Goal: Check status

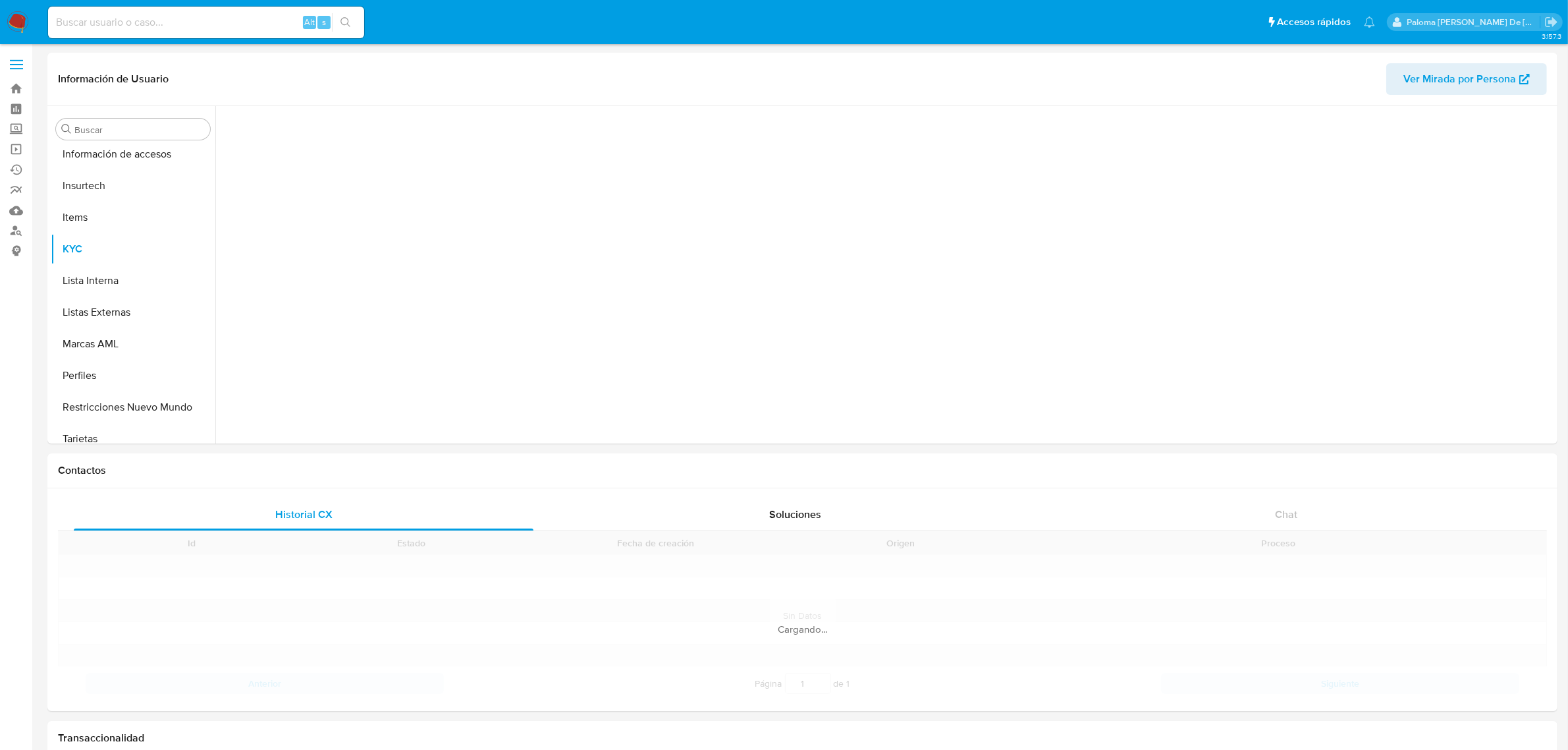
scroll to position [555, 0]
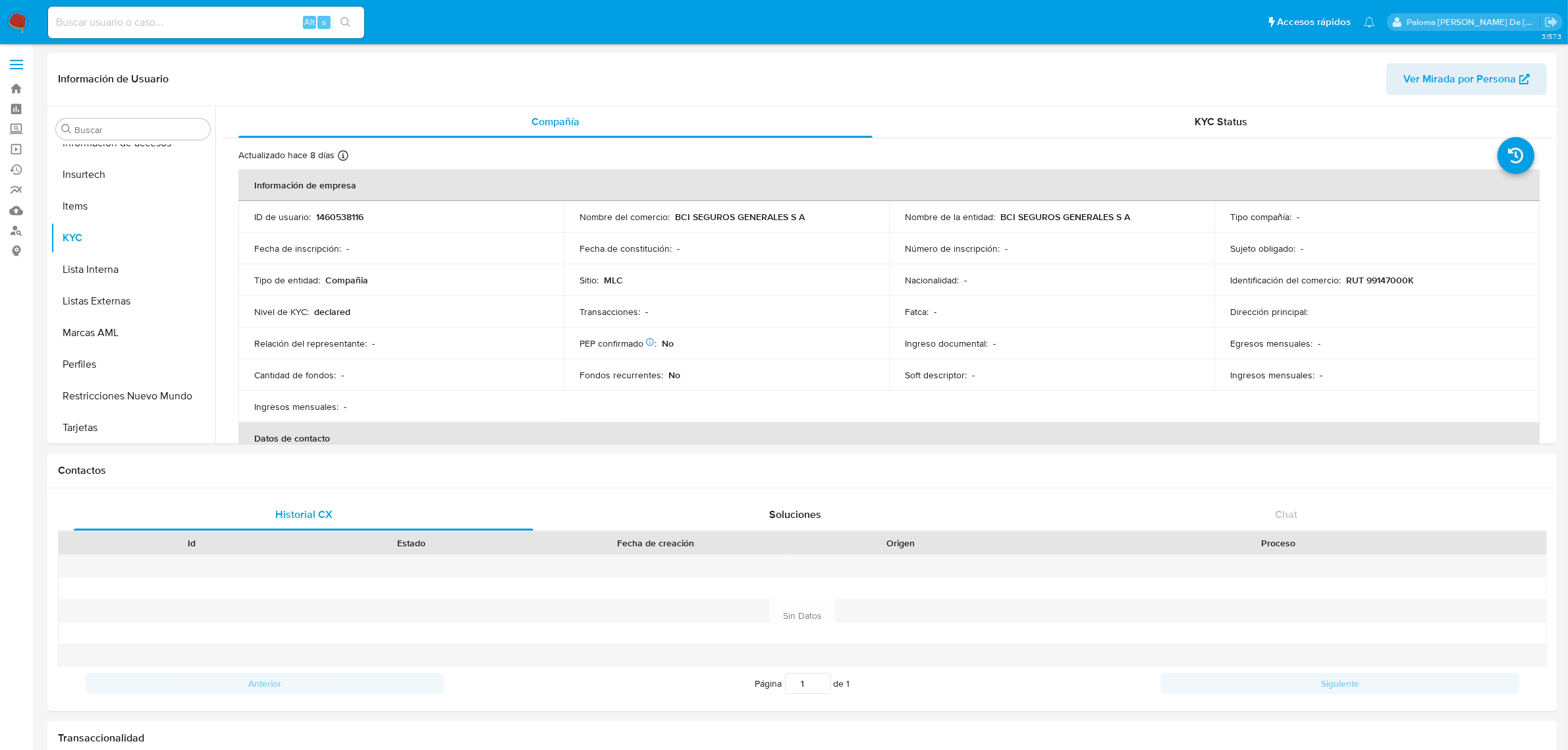
select select "10"
click at [149, 382] on button "Restricciones Nuevo Mundo" at bounding box center [128, 396] width 155 height 32
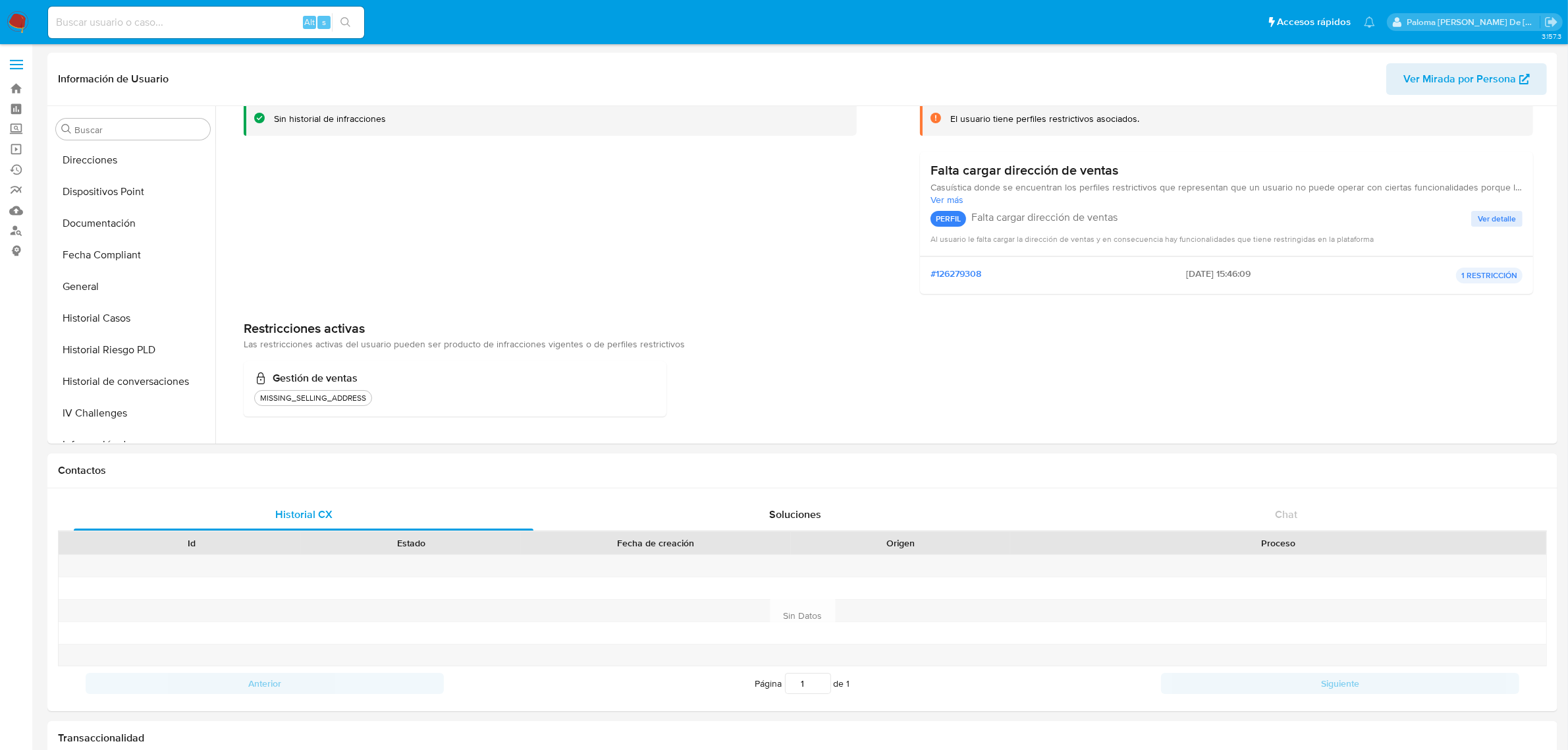
scroll to position [226, 0]
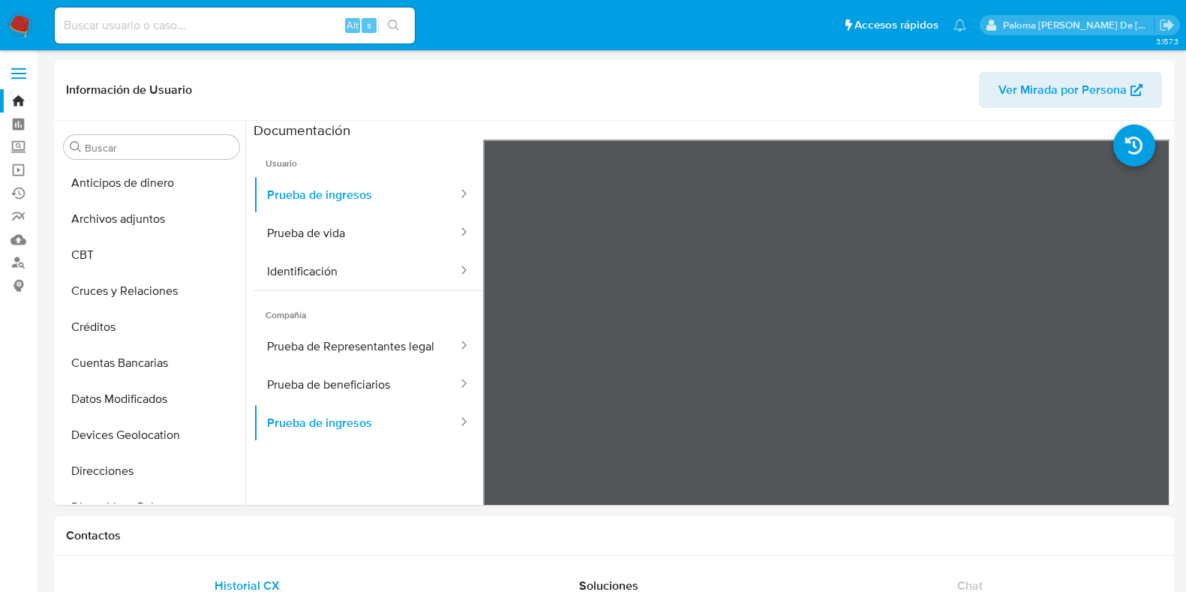
select select "10"
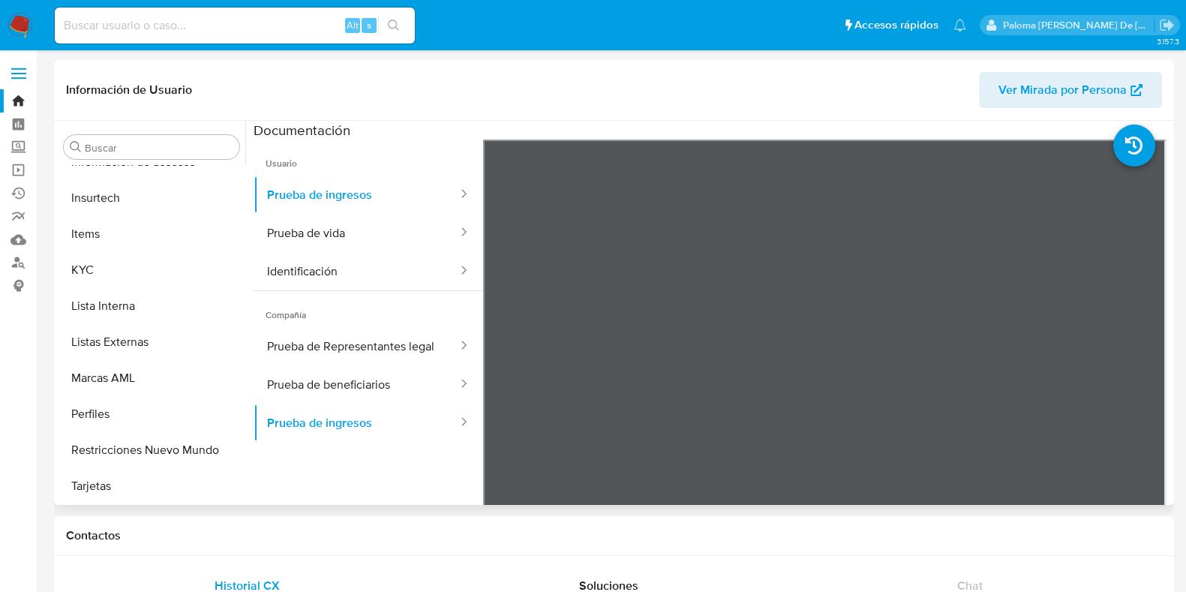
scroll to position [633, 0]
click at [1064, 79] on span "Ver Mirada por Persona" at bounding box center [1062, 90] width 128 height 36
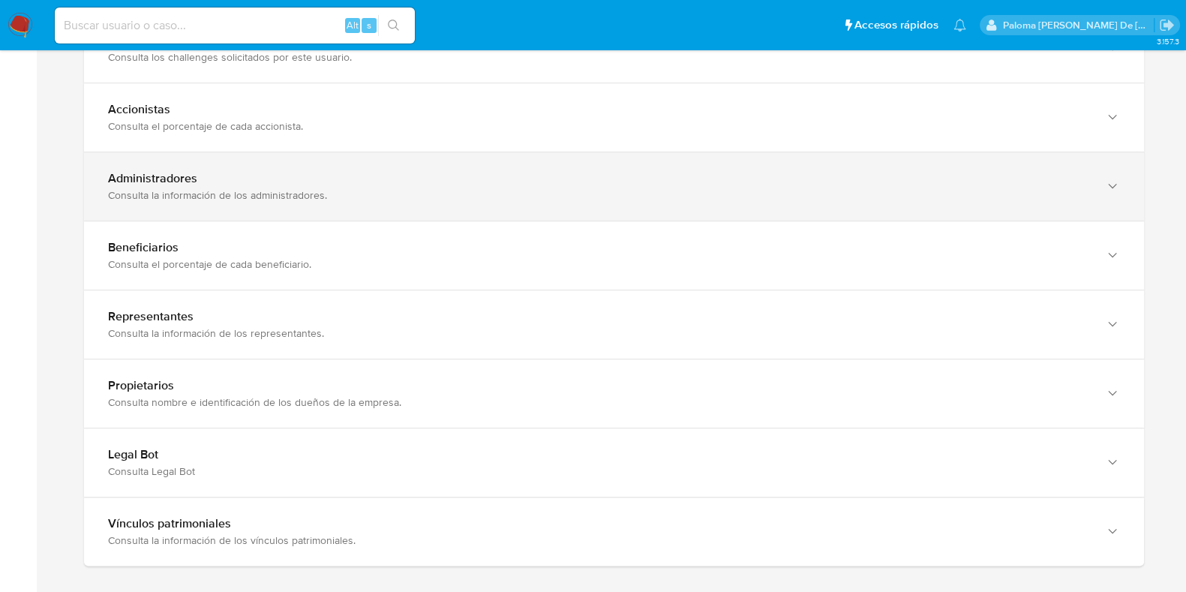
scroll to position [563, 0]
